Goal: Task Accomplishment & Management: Manage account settings

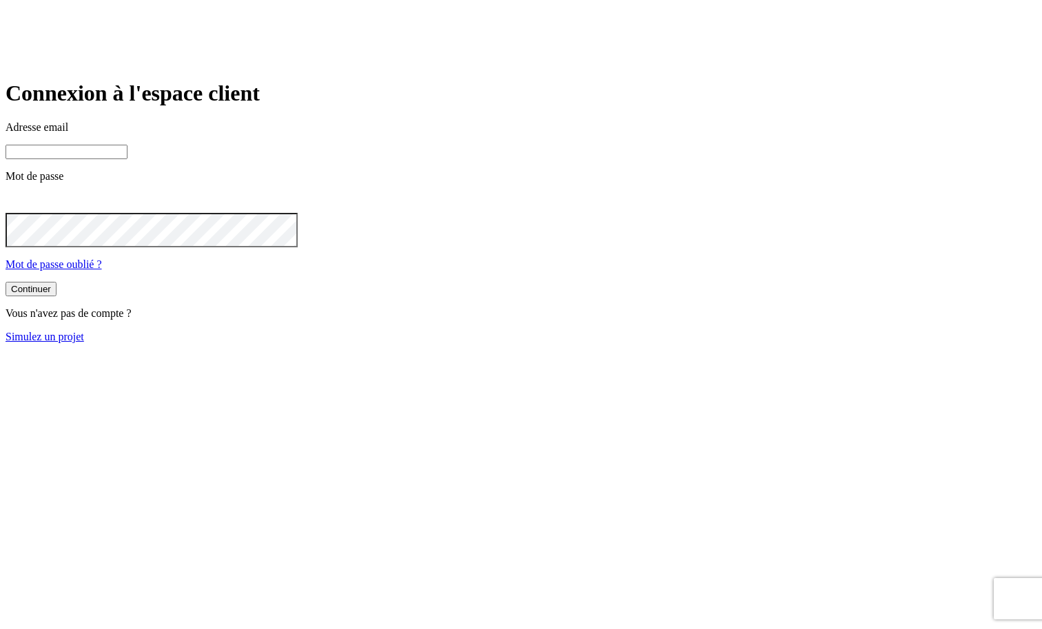
click at [127, 159] on input at bounding box center [67, 152] width 122 height 14
type input "[PERSON_NAME][DOMAIN_NAME][EMAIL_ADDRESS][DOMAIN_NAME]"
click at [57, 296] on button "Continuer" at bounding box center [31, 289] width 51 height 14
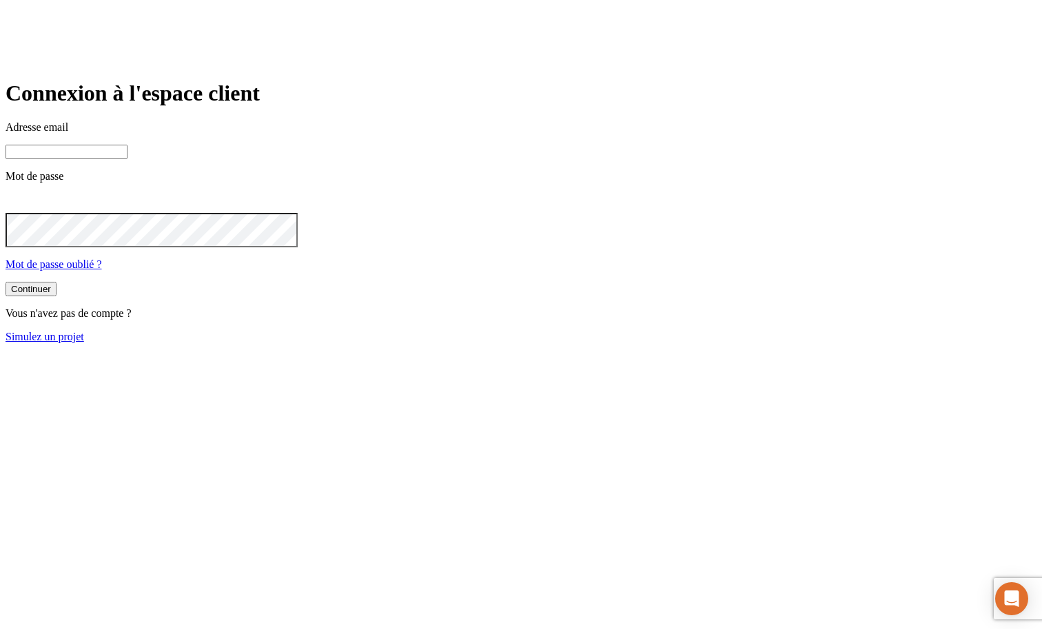
click at [127, 159] on input at bounding box center [67, 152] width 122 height 14
type input "[PERSON_NAME][DOMAIN_NAME][EMAIL_ADDRESS][DOMAIN_NAME]"
click at [57, 298] on button "Continuer" at bounding box center [31, 290] width 51 height 14
